Goal: Feedback & Contribution: Submit feedback/report problem

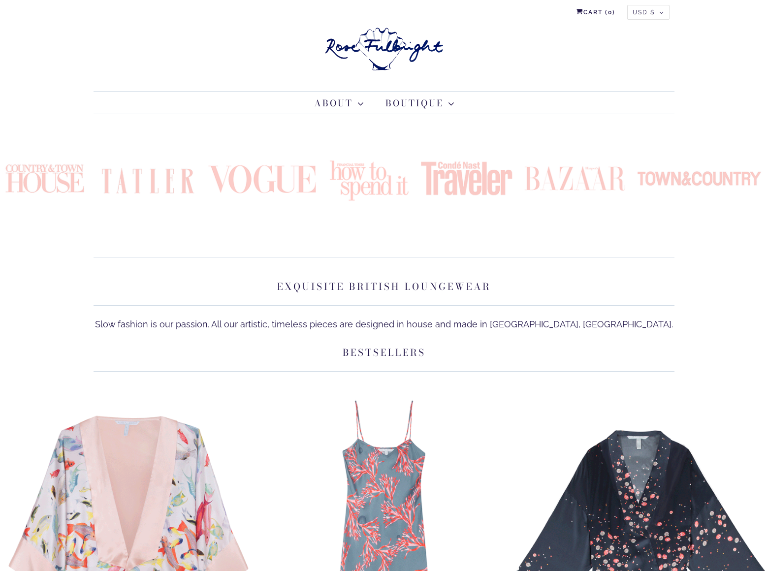
scroll to position [3589, 0]
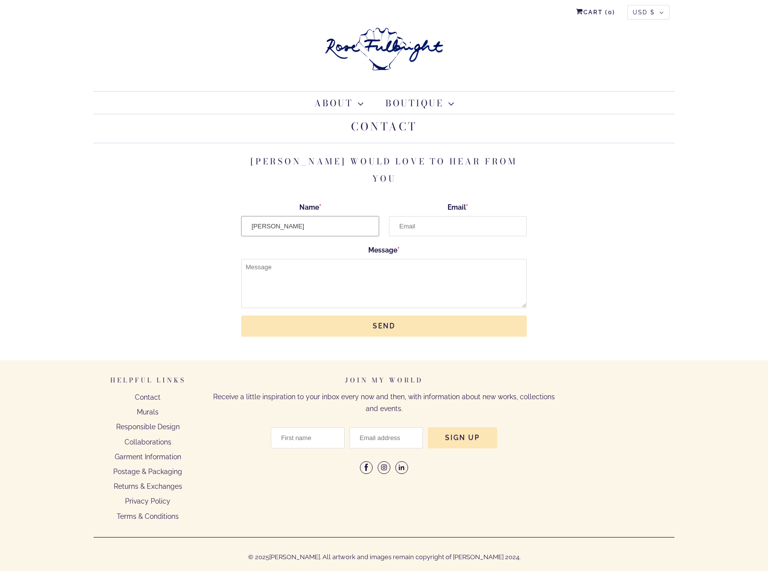
type input "[PERSON_NAME]"
type input "[PERSON_NAME][EMAIL_ADDRESS][DOMAIN_NAME]"
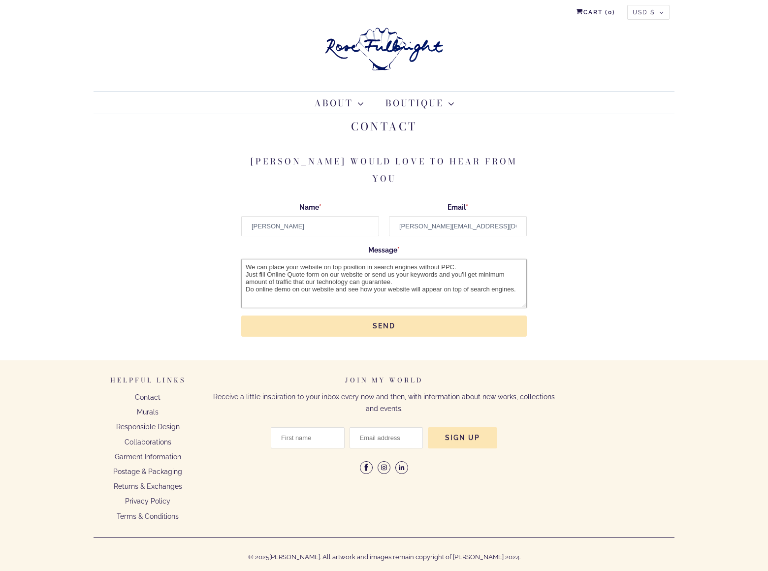
type textarea "We can place your website on top position in search engines without PPC. Just f…"
click at [384, 316] on input "Send" at bounding box center [384, 326] width 286 height 21
